Goal: Task Accomplishment & Management: Use online tool/utility

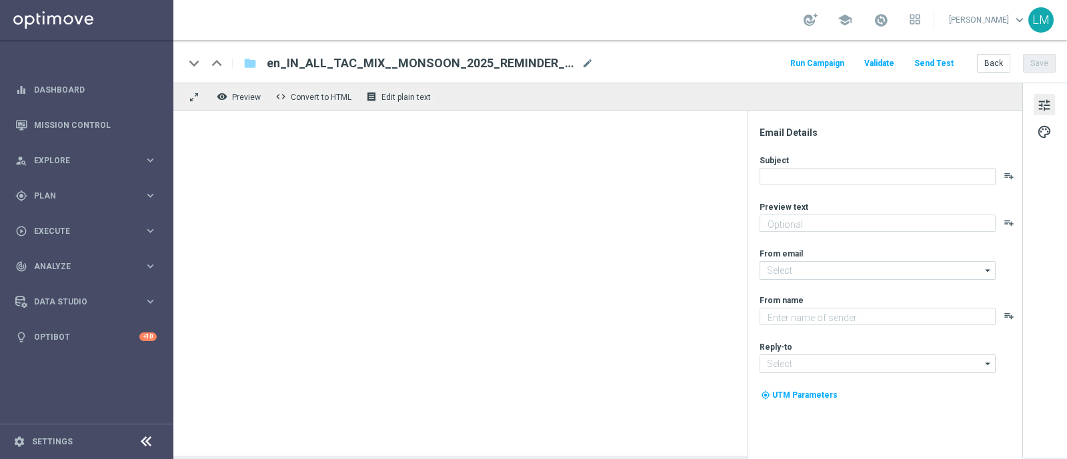
type textarea "Get drenched in deals!"
type input "[EMAIL_ADDRESS][DOMAIN_NAME]"
type textarea "Lottoland"
type input "[EMAIL_ADDRESS][DOMAIN_NAME]"
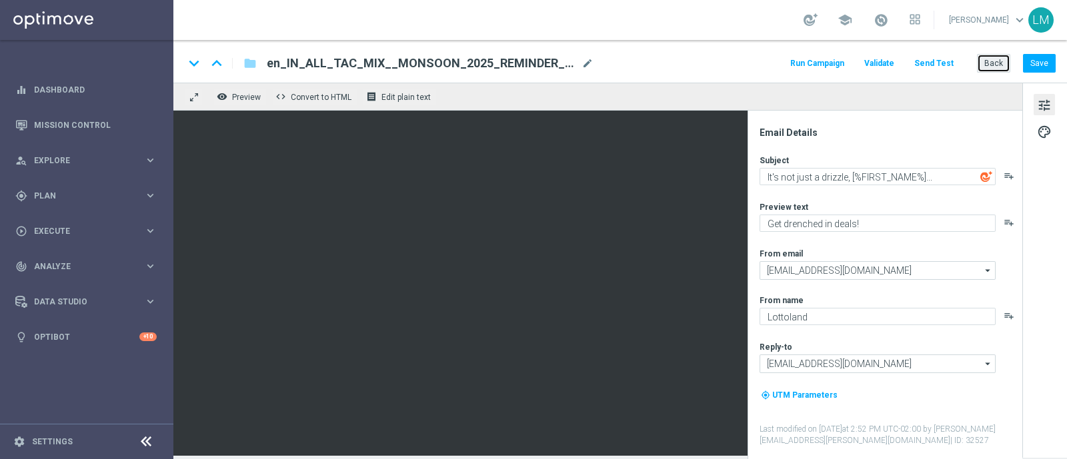
click at [997, 65] on button "Back" at bounding box center [993, 63] width 33 height 19
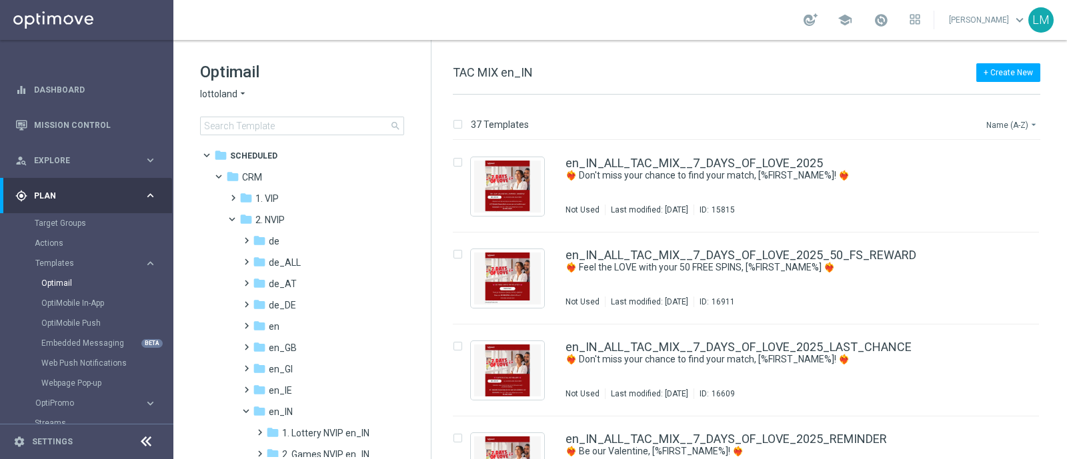
click at [1010, 131] on button "Name (A-Z) arrow_drop_down" at bounding box center [1012, 125] width 55 height 16
click at [1002, 183] on span "Date Modified (Newest)" at bounding box center [988, 183] width 89 height 9
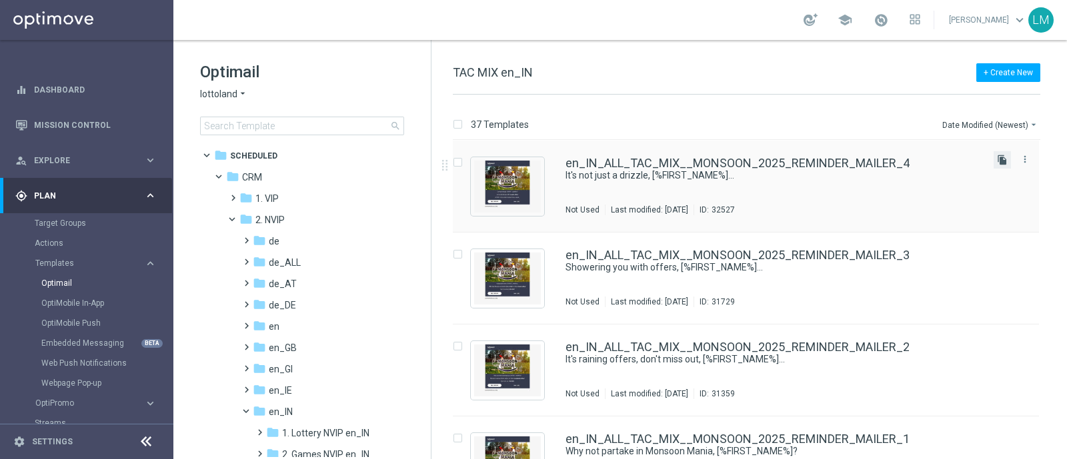
click at [998, 159] on icon "file_copy" at bounding box center [1002, 160] width 11 height 11
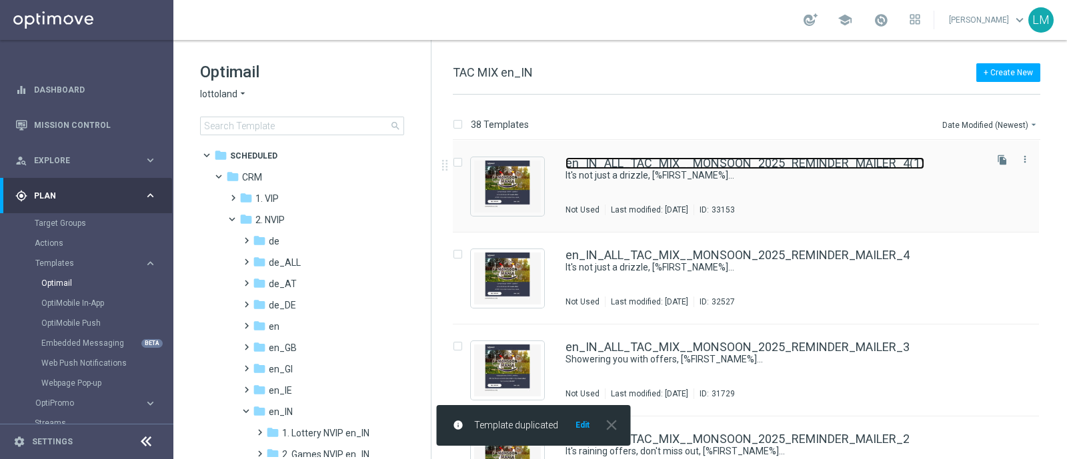
click at [585, 163] on link "en_IN_ALL_TAC_MIX__MONSOON_2025_REMINDER_MAILER_4(1)" at bounding box center [745, 163] width 359 height 12
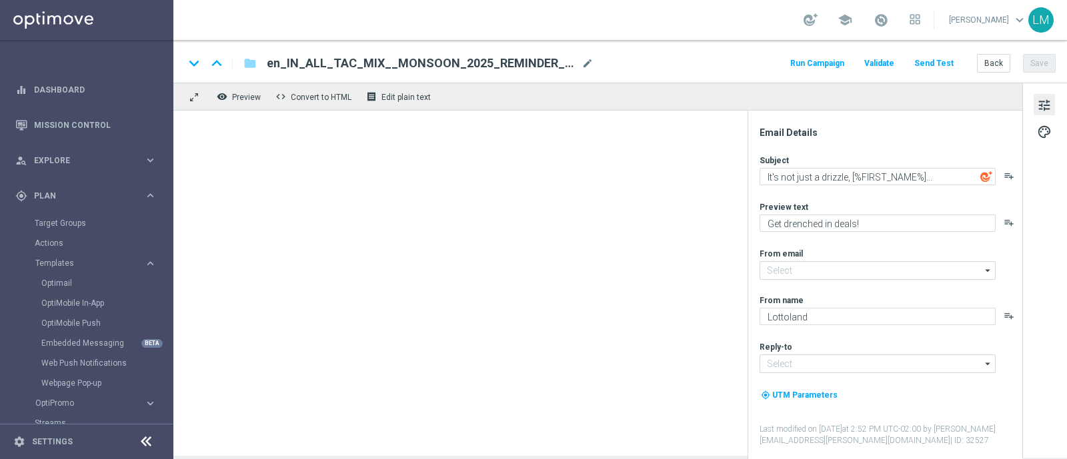
type input "[EMAIL_ADDRESS][DOMAIN_NAME]"
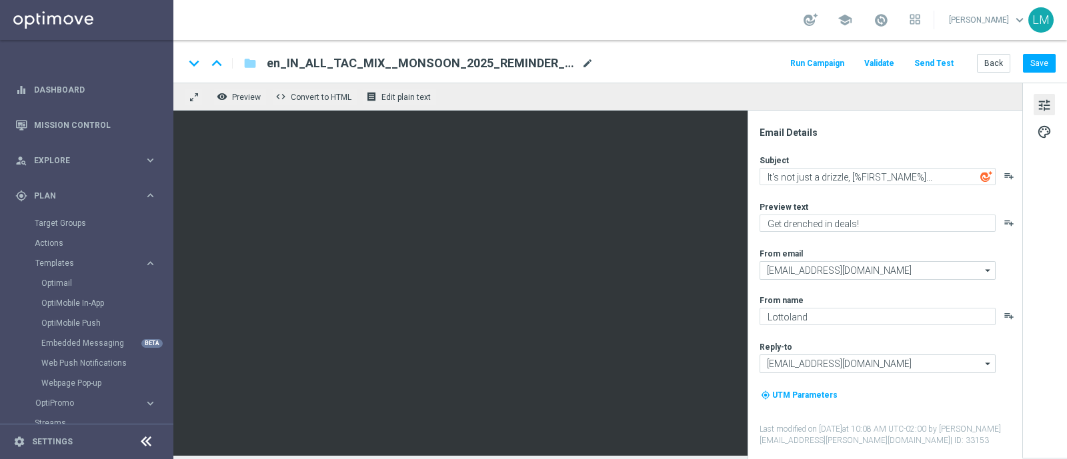
click at [592, 65] on span "mode_edit" at bounding box center [588, 63] width 12 height 12
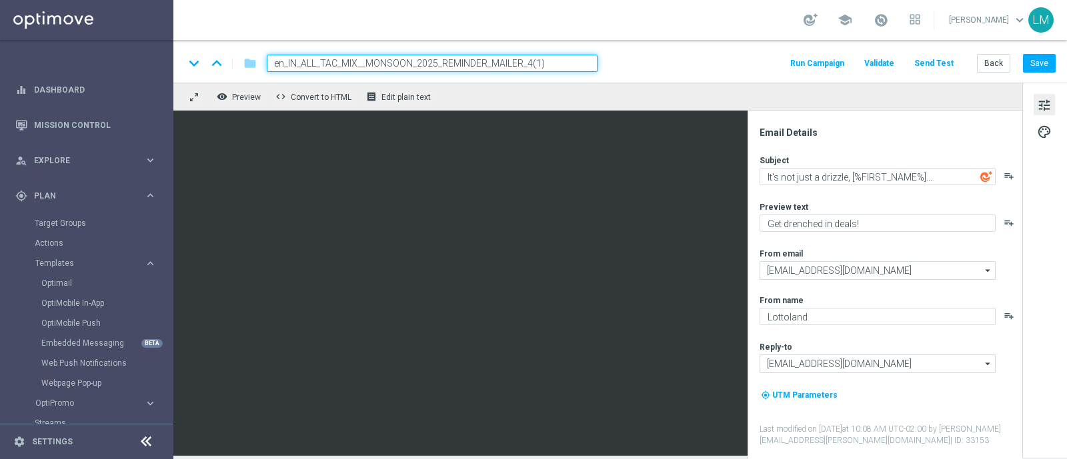
paste input "5"
type input "en_IN_ALL_TAC_MIX__MONSOON_2025_REMINDER_MAILER_5"
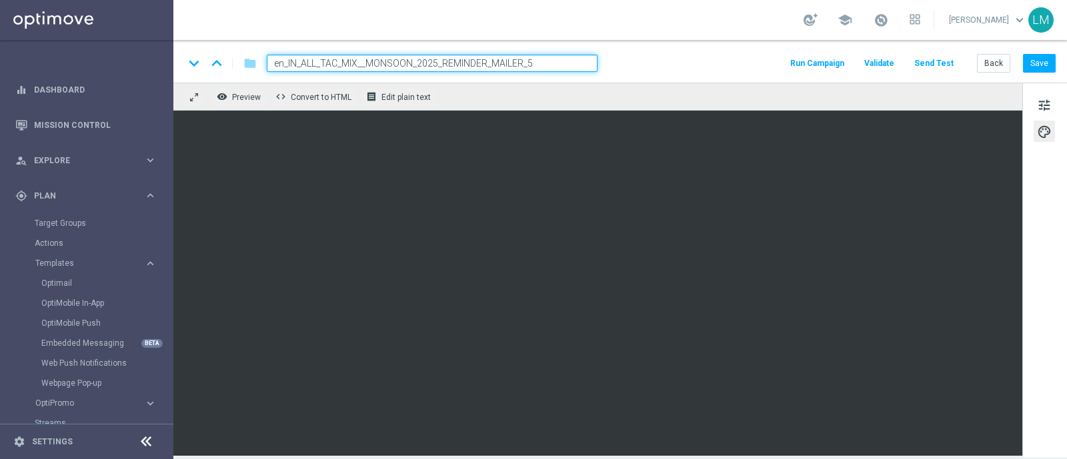
click at [549, 63] on input "en_IN_ALL_TAC_MIX__MONSOON_2025_REMINDER_MAILER_5" at bounding box center [432, 63] width 331 height 17
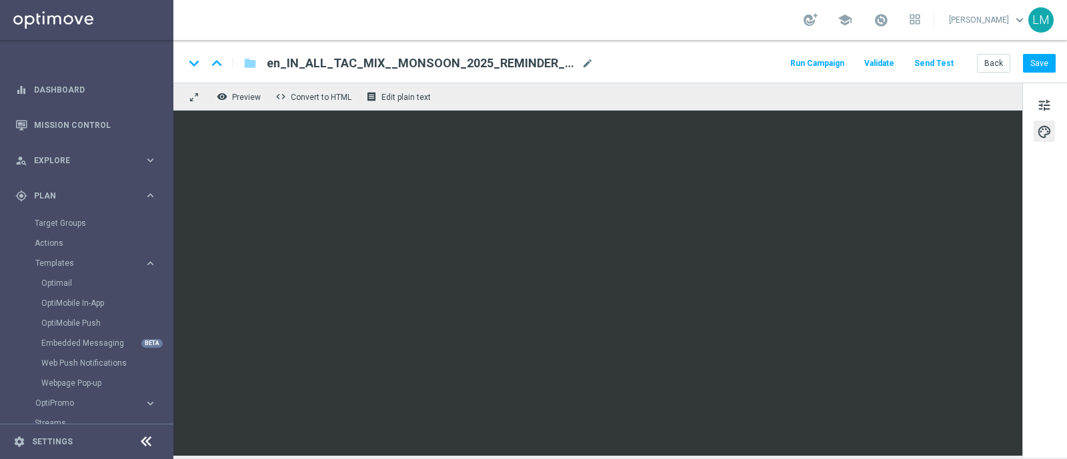
click at [549, 75] on div "keyboard_arrow_down keyboard_arrow_up folder en_IN_ALL_TAC_MIX__MONSOON_2025_RE…" at bounding box center [620, 61] width 894 height 43
click at [1041, 110] on span "tune" at bounding box center [1044, 105] width 15 height 17
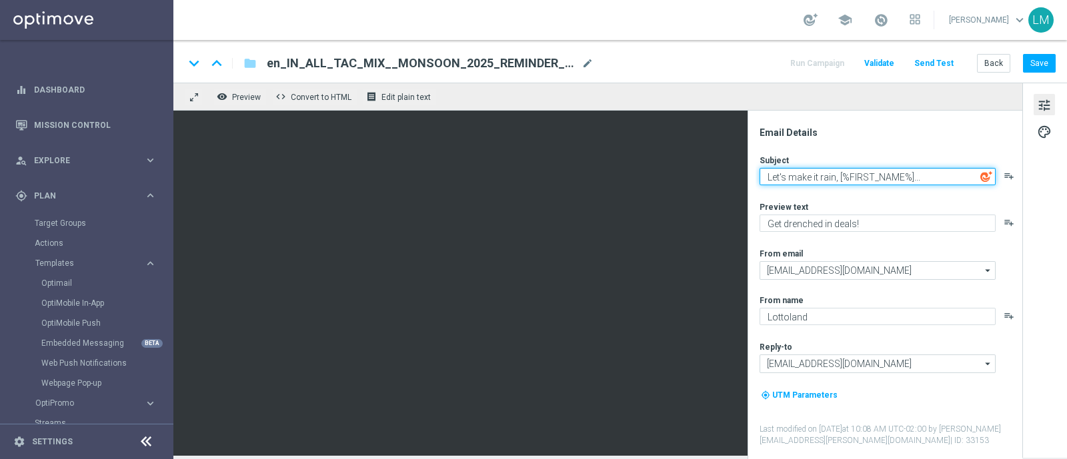
click at [847, 180] on textarea "Let's make it rain, [%FIRST_NAME%]..." at bounding box center [878, 176] width 236 height 17
type textarea "Let's make it rain, [%FIRST_NAME%]..."
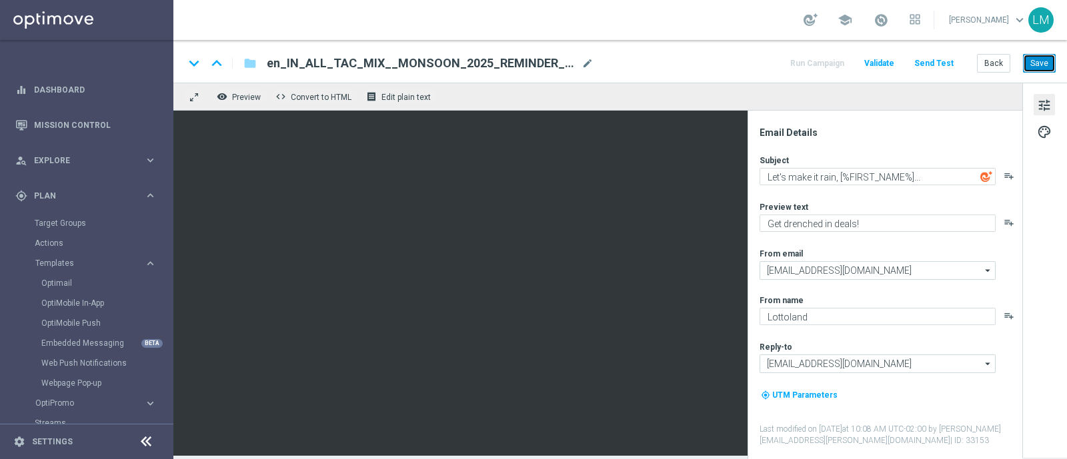
click at [1037, 64] on button "Save" at bounding box center [1039, 63] width 33 height 19
click at [944, 61] on button "Send Test" at bounding box center [933, 64] width 43 height 18
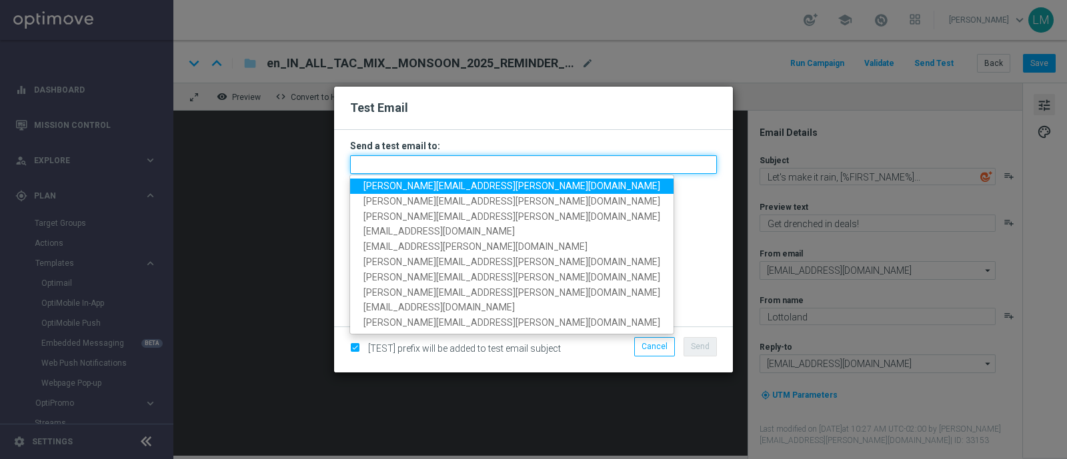
click at [636, 163] on input "text" at bounding box center [533, 164] width 367 height 19
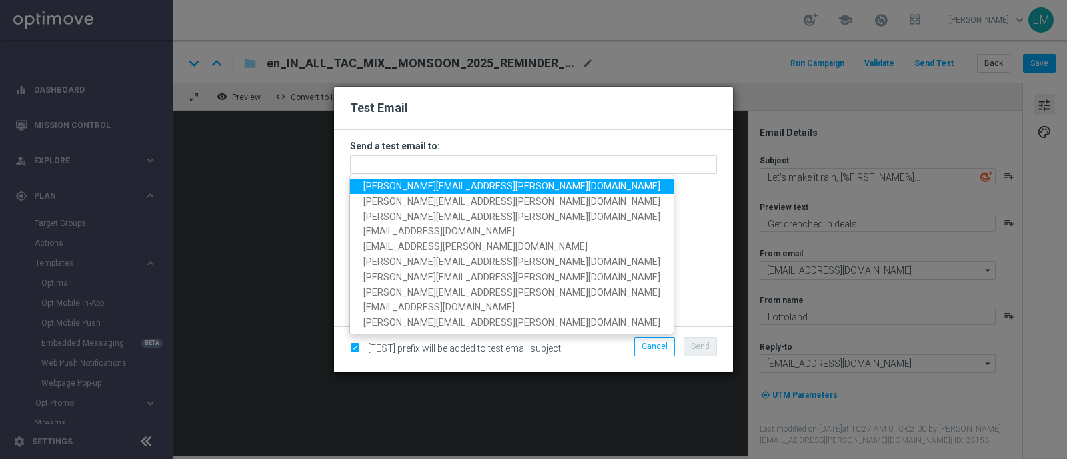
click at [415, 183] on span "[PERSON_NAME][EMAIL_ADDRESS][PERSON_NAME][DOMAIN_NAME]" at bounding box center [511, 186] width 297 height 11
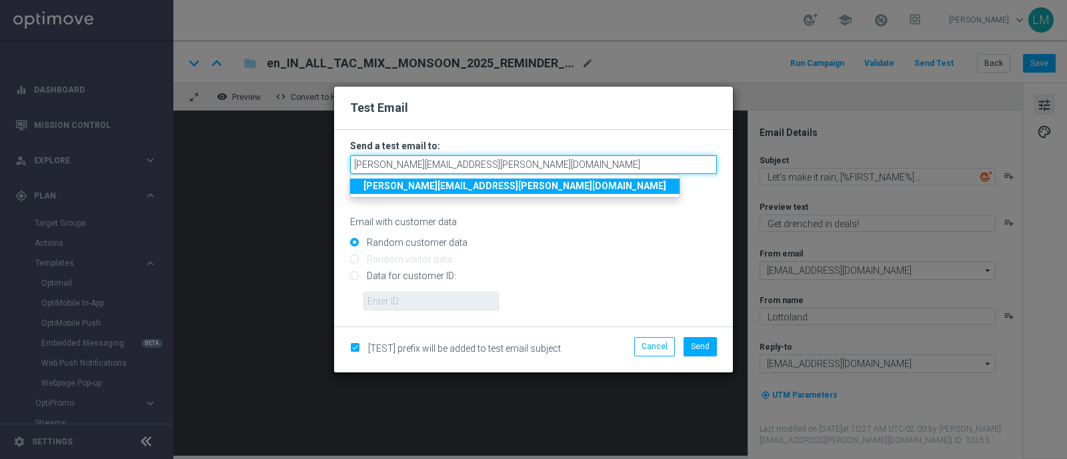
click at [524, 173] on input "[PERSON_NAME][EMAIL_ADDRESS][PERSON_NAME][DOMAIN_NAME]" at bounding box center [533, 164] width 367 height 19
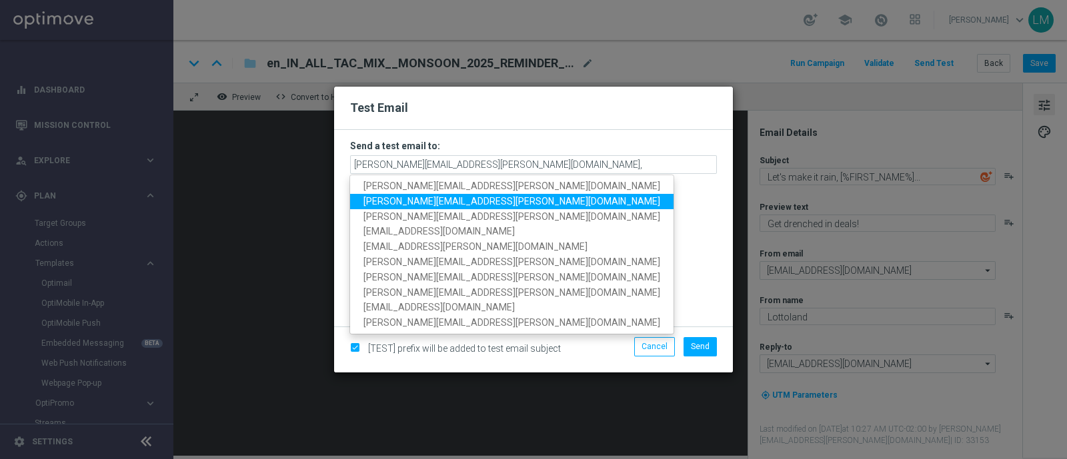
click at [458, 201] on span "[PERSON_NAME][EMAIL_ADDRESS][PERSON_NAME][DOMAIN_NAME]" at bounding box center [511, 201] width 297 height 11
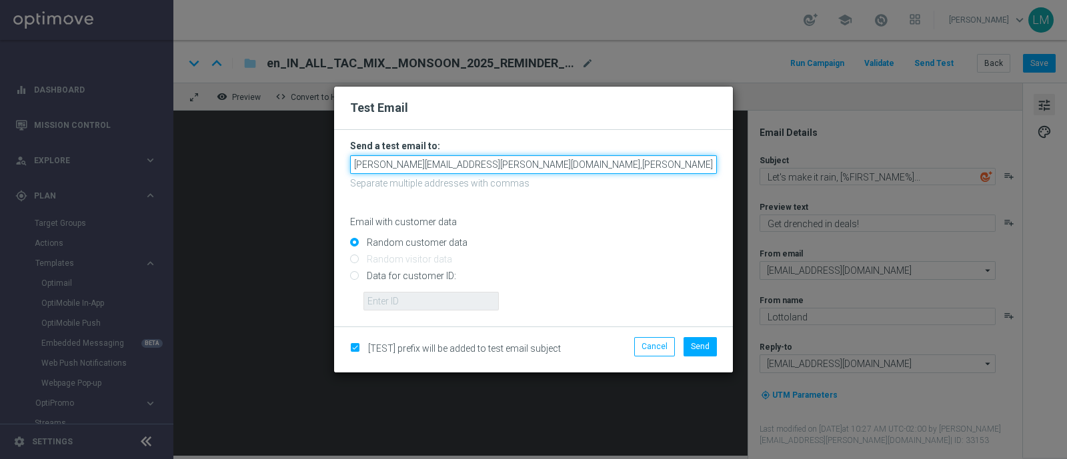
click at [644, 159] on input "[PERSON_NAME][EMAIL_ADDRESS][PERSON_NAME][DOMAIN_NAME],[PERSON_NAME][DOMAIN_NAM…" at bounding box center [533, 164] width 367 height 19
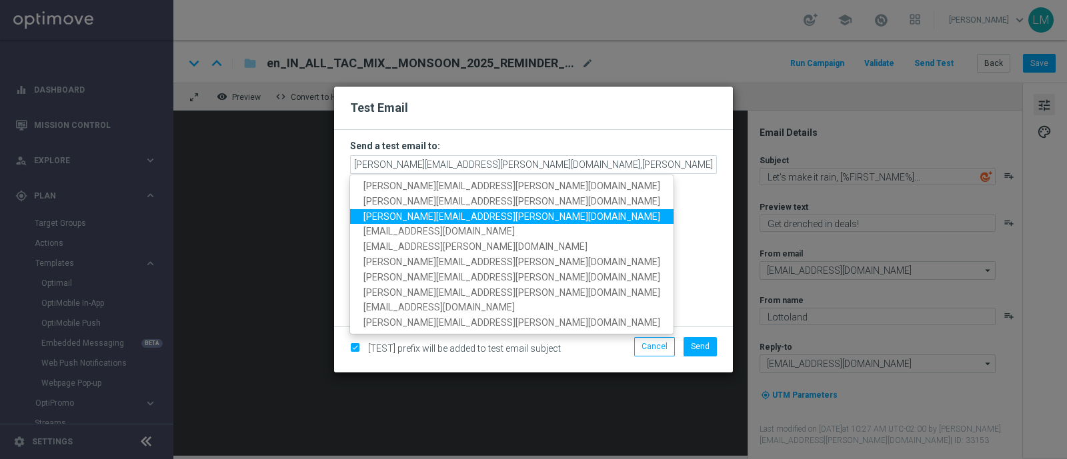
click at [427, 217] on span "[PERSON_NAME][EMAIL_ADDRESS][PERSON_NAME][DOMAIN_NAME]" at bounding box center [511, 216] width 297 height 11
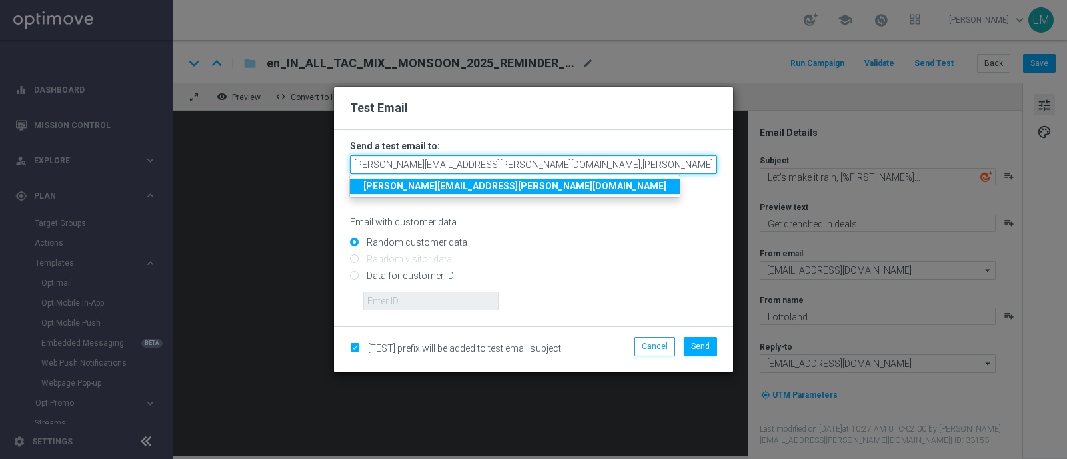
scroll to position [0, 4]
drag, startPoint x: 604, startPoint y: 166, endPoint x: 927, endPoint y: 159, distance: 323.5
click at [927, 159] on modal-container "Test Email Send a test email to: [PERSON_NAME][EMAIL_ADDRESS][PERSON_NAME][DOMA…" at bounding box center [533, 229] width 1067 height 459
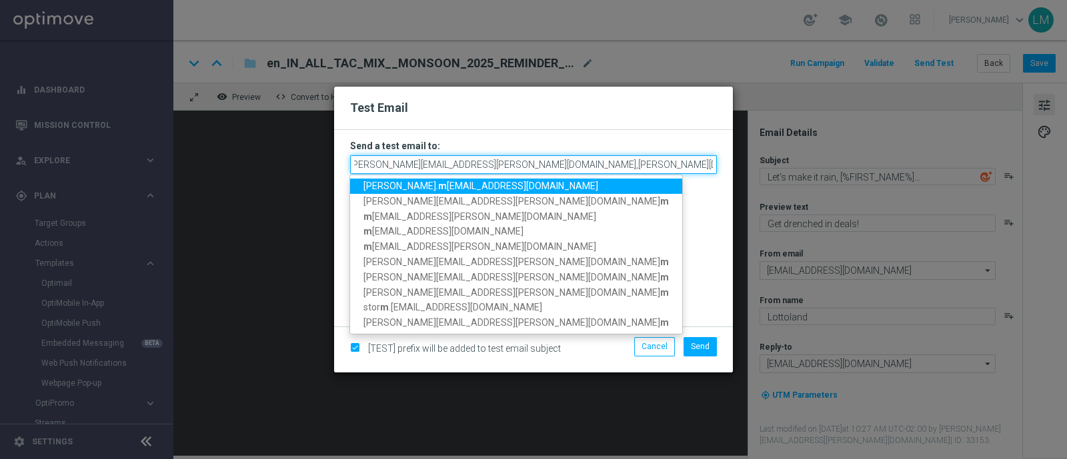
scroll to position [0, 0]
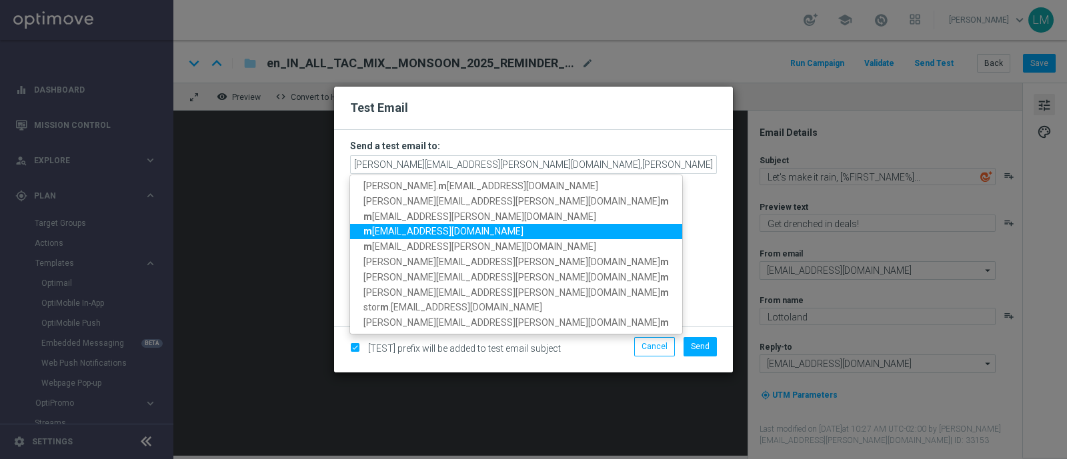
click at [463, 235] on span "m [EMAIL_ADDRESS][DOMAIN_NAME]" at bounding box center [443, 232] width 160 height 11
type input "[PERSON_NAME][EMAIL_ADDRESS][PERSON_NAME][DOMAIN_NAME],[PERSON_NAME][DOMAIN_NAM…"
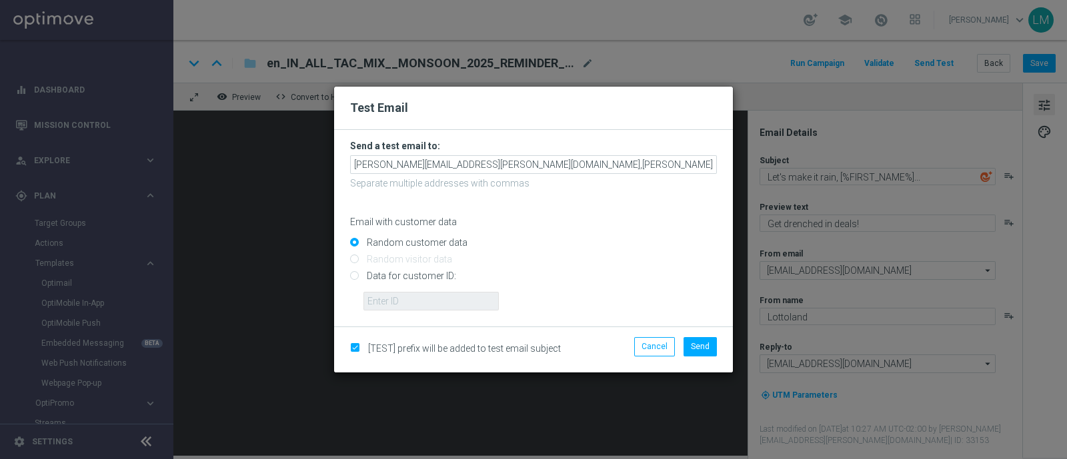
click at [433, 283] on input "Data for customer ID:" at bounding box center [533, 282] width 367 height 19
radio input "true"
click at [433, 304] on input "text" at bounding box center [430, 301] width 135 height 19
type input "10505907"
click at [712, 349] on button "Send" at bounding box center [700, 346] width 33 height 19
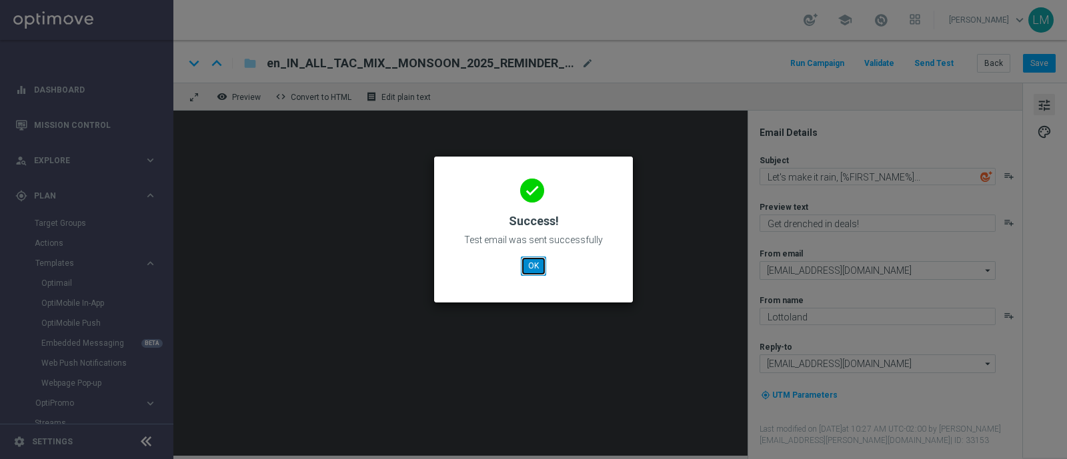
click at [541, 266] on button "OK" at bounding box center [533, 266] width 25 height 19
